Goal: Use online tool/utility: Utilize a website feature to perform a specific function

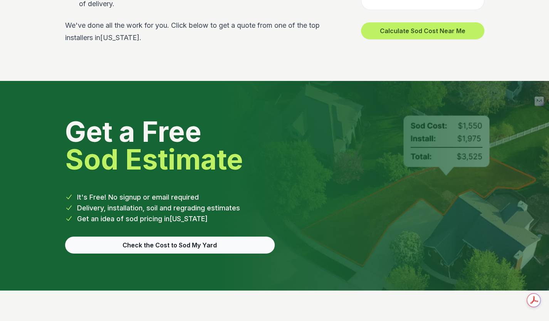
click at [183, 236] on button "Check the Cost to Sod My Yard" at bounding box center [169, 244] width 209 height 17
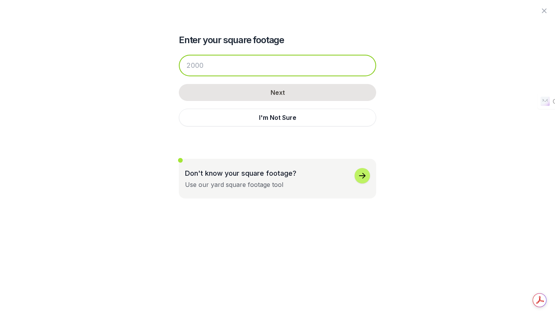
click at [251, 64] on input "number" at bounding box center [277, 66] width 197 height 22
click at [491, 75] on div "Enter your square footage Next I'm Not Sure Don't know your square footage? Use…" at bounding box center [277, 160] width 444 height 321
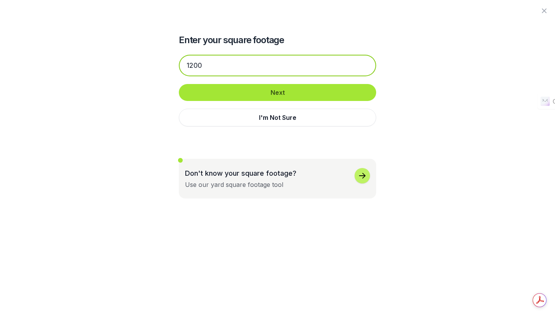
type input "1200"
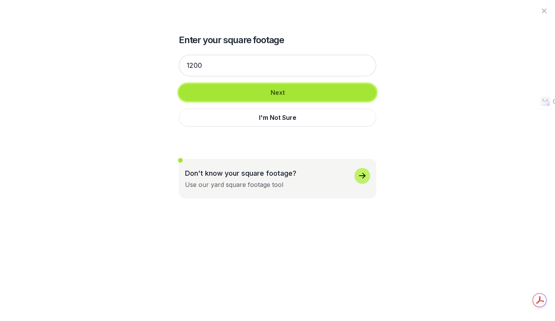
click at [253, 92] on button "Next" at bounding box center [277, 92] width 197 height 17
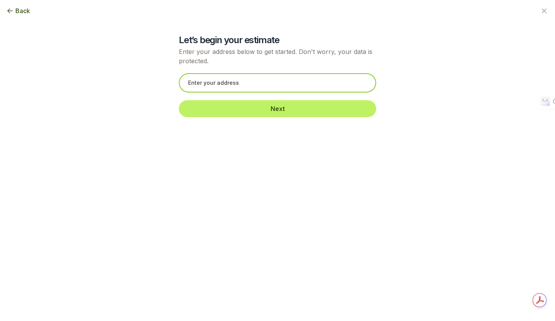
click at [261, 84] on input "text" at bounding box center [277, 82] width 197 height 19
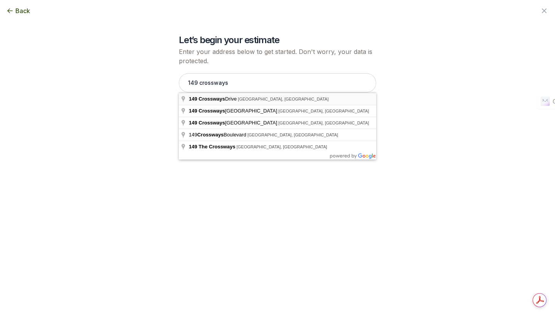
type input "[STREET_ADDRESS]"
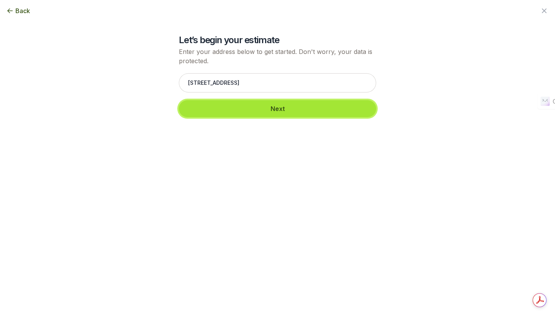
click at [262, 112] on button "Next" at bounding box center [277, 108] width 197 height 17
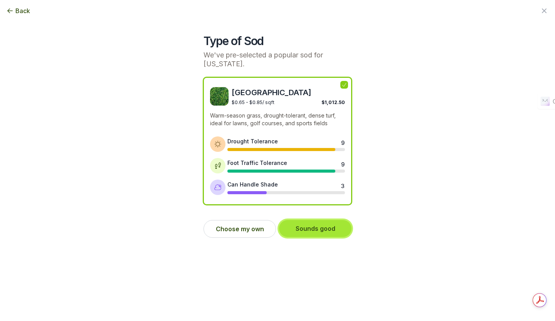
click at [305, 227] on button "Sounds good" at bounding box center [315, 228] width 72 height 17
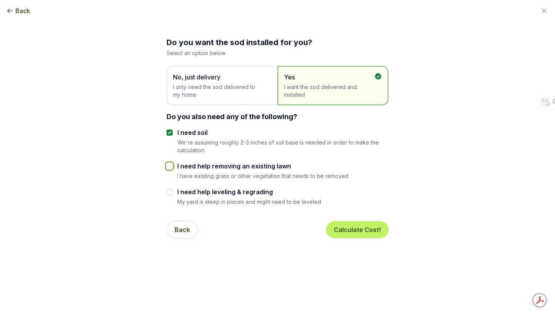
click at [169, 164] on input "I need help removing an existing lawn" at bounding box center [169, 166] width 6 height 6
checkbox input "true"
click at [173, 191] on div "I need help leveling & regrading My yard is steep in places and might need to b…" at bounding box center [277, 196] width 222 height 18
click at [169, 131] on input "I need soil" at bounding box center [169, 132] width 6 height 6
checkbox input "false"
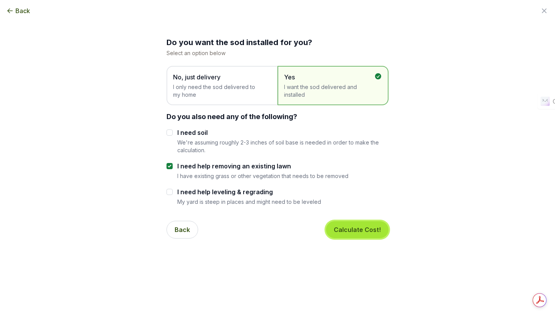
click at [360, 231] on button "Calculate Cost!" at bounding box center [357, 229] width 62 height 17
